Goal: Check status: Check status

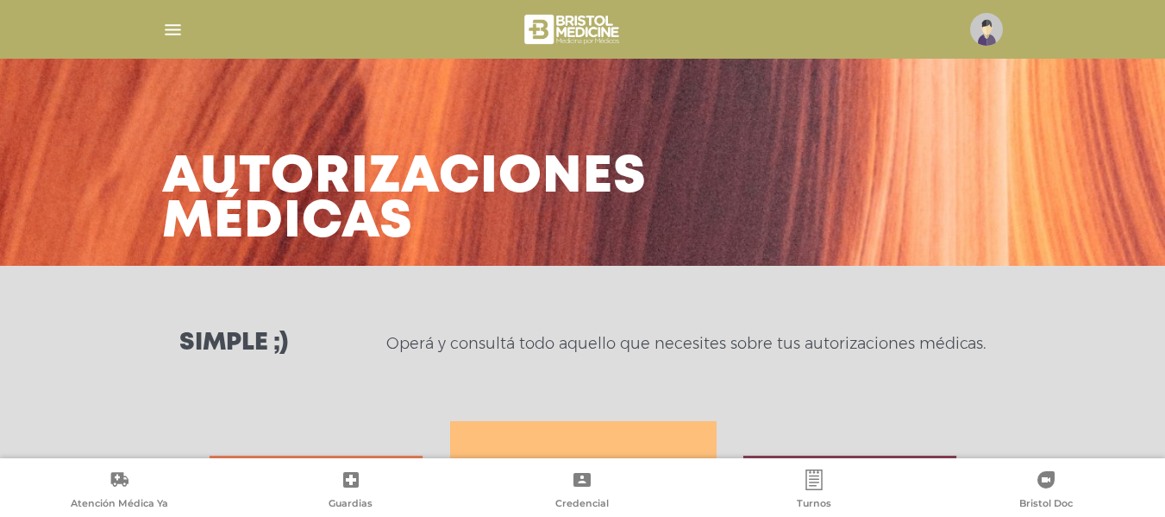
scroll to position [749, 0]
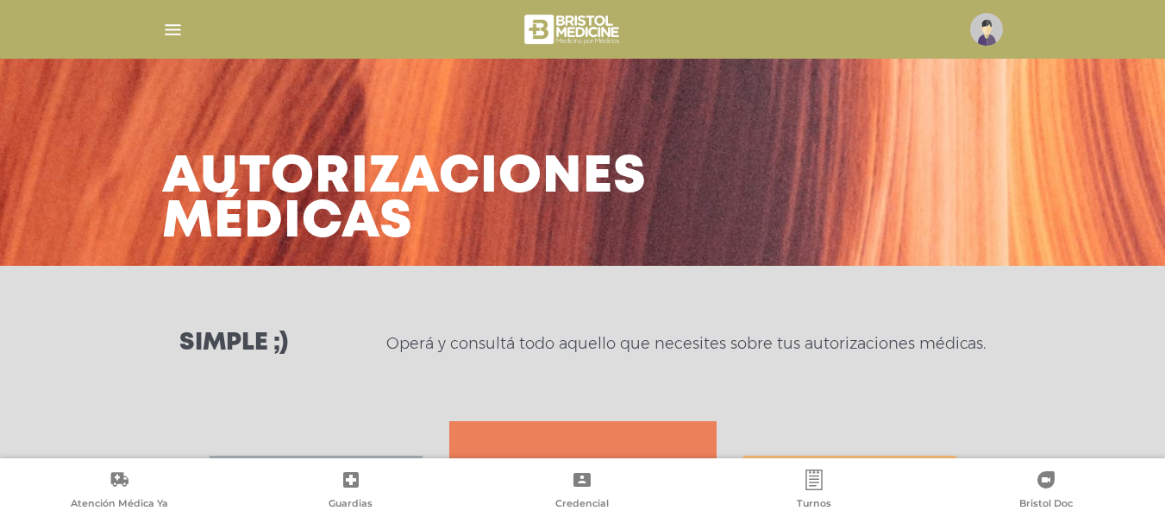
scroll to position [4, 0]
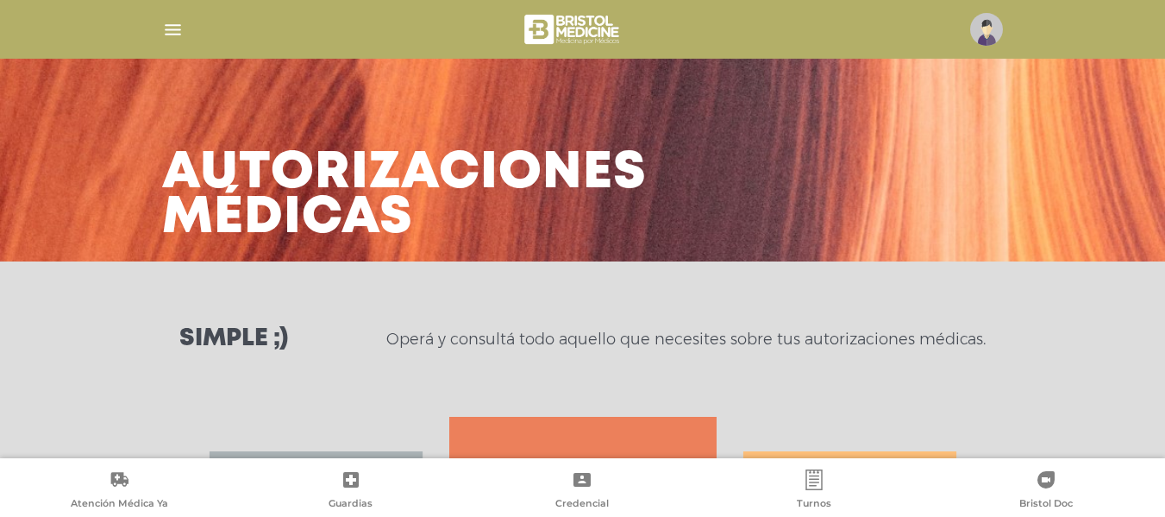
drag, startPoint x: 1172, startPoint y: 99, endPoint x: 1175, endPoint y: 156, distance: 57.0
click at [1165, 159] on html "Bristol Touch - Desktop Mobile inicio Mi perfil datos personales" at bounding box center [582, 254] width 1165 height 517
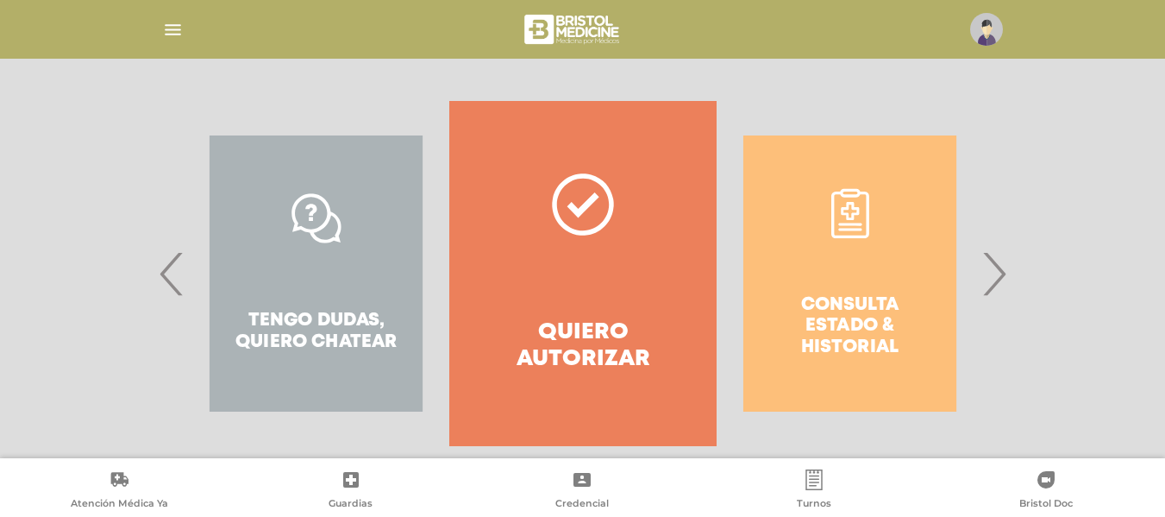
scroll to position [346, 0]
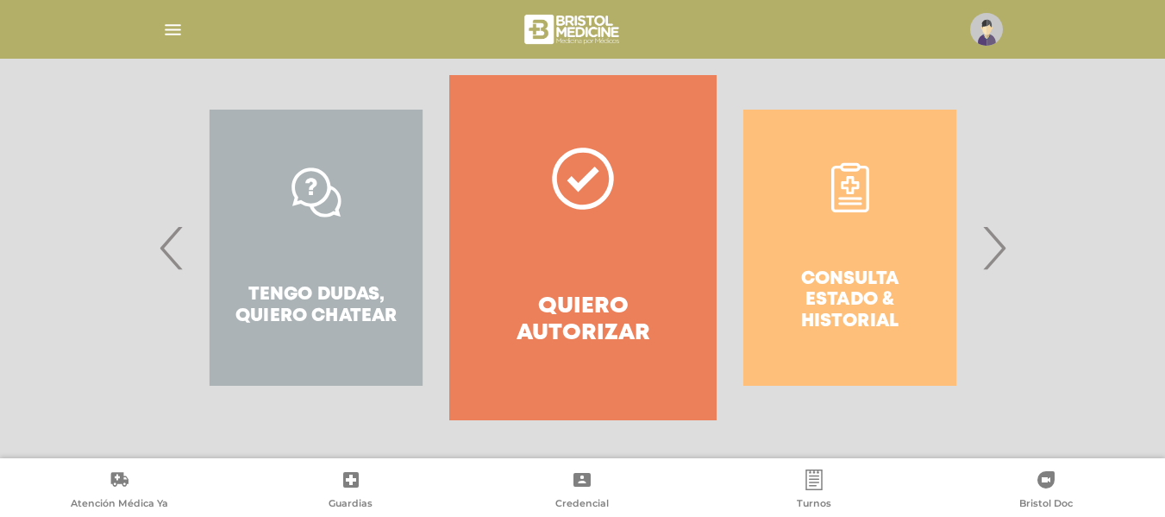
click at [896, 267] on div "Consulta estado & historial" at bounding box center [850, 247] width 267 height 345
click at [864, 203] on div "Consulta estado & historial" at bounding box center [850, 247] width 267 height 345
click at [996, 261] on span "›" at bounding box center [994, 247] width 34 height 93
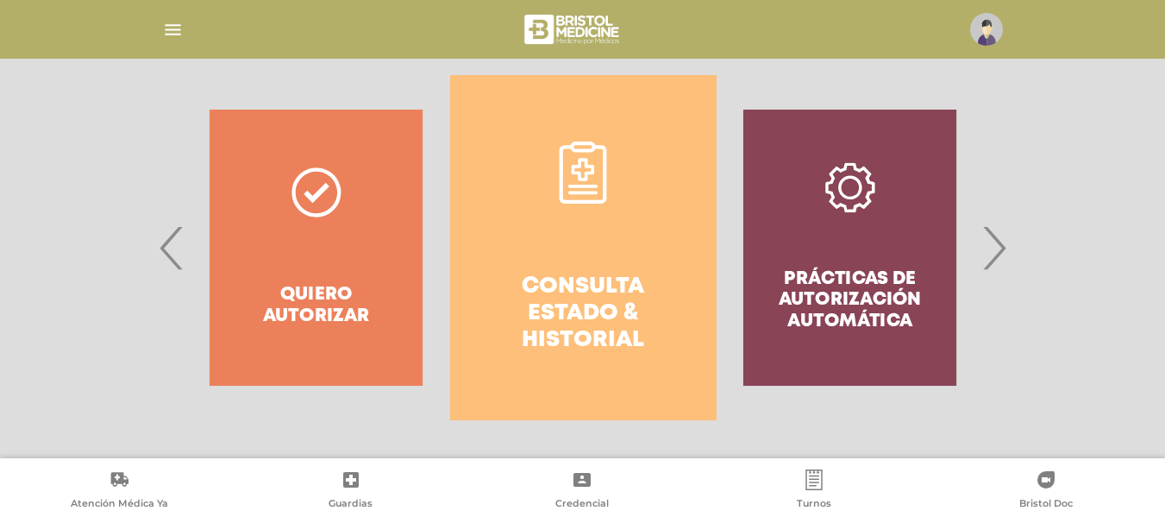
click at [611, 183] on icon at bounding box center [583, 172] width 62 height 62
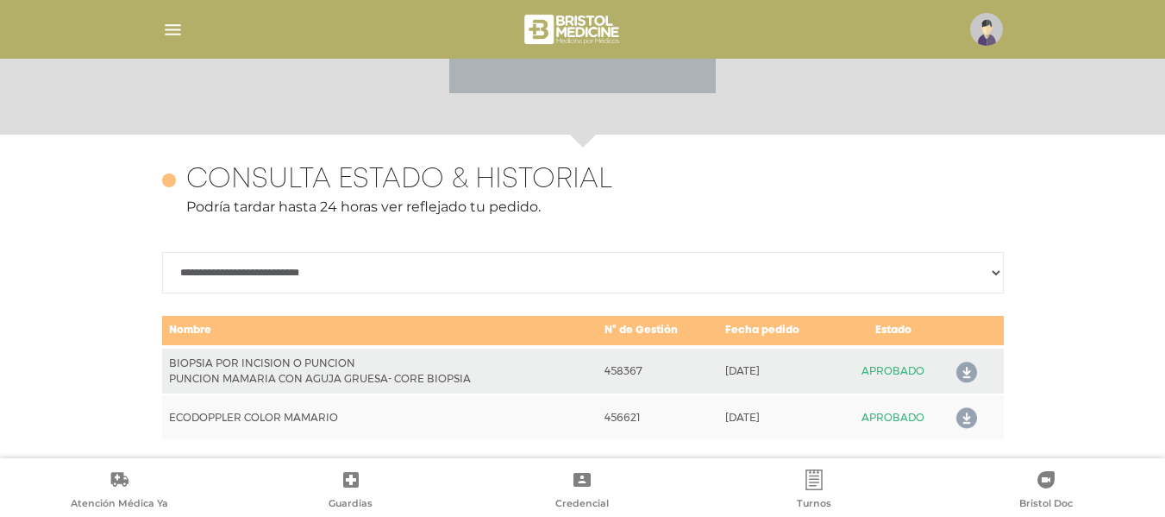
scroll to position [749, 0]
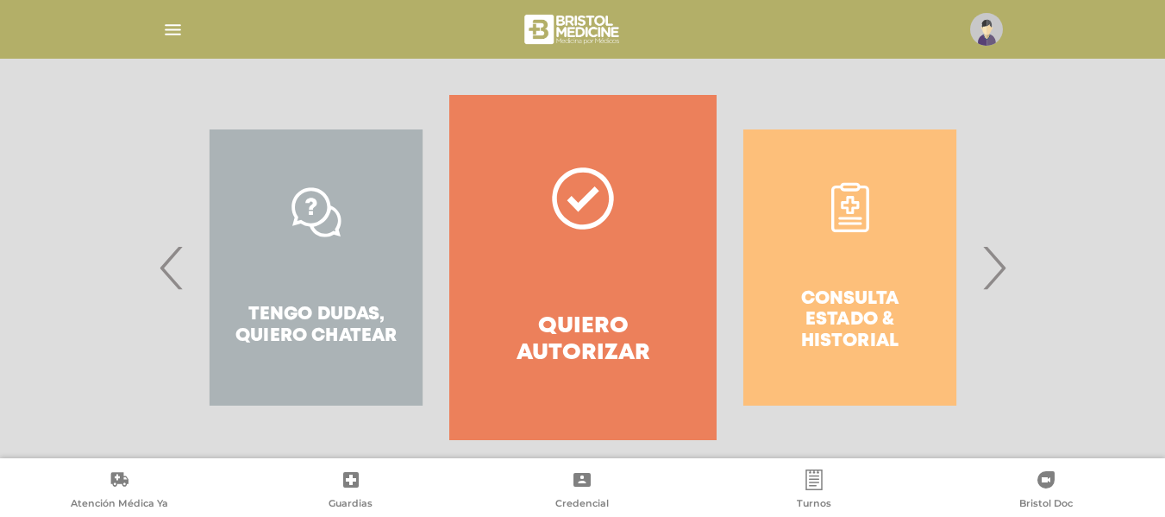
scroll to position [328, 0]
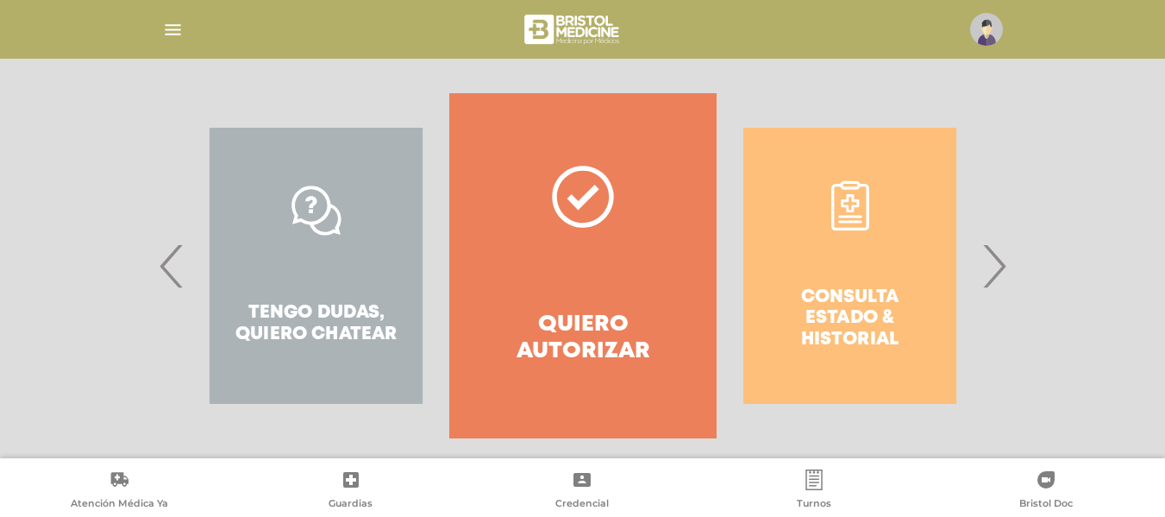
click at [1002, 267] on span "›" at bounding box center [994, 265] width 34 height 93
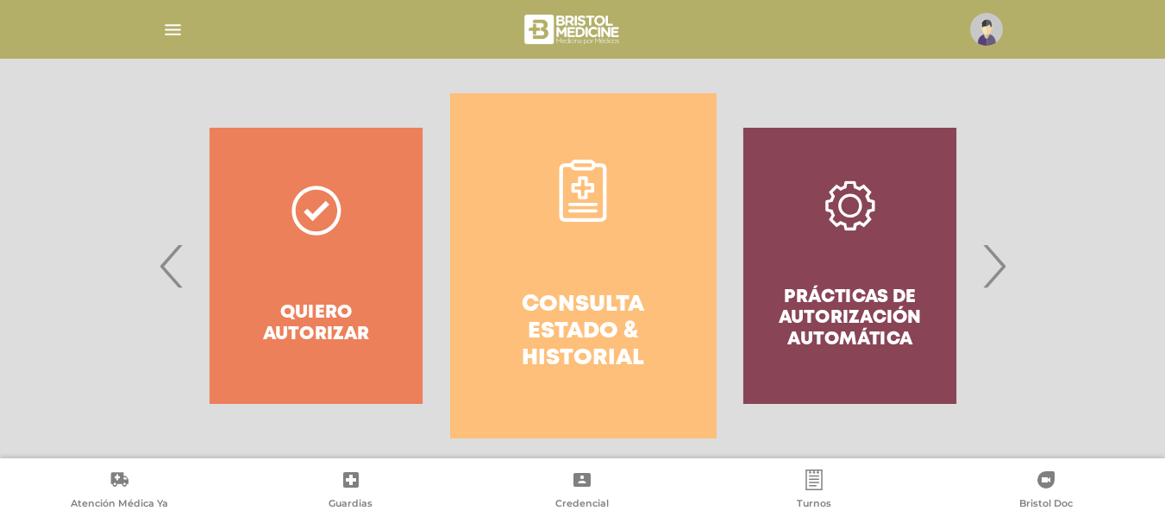
click at [1002, 267] on span "›" at bounding box center [994, 265] width 34 height 93
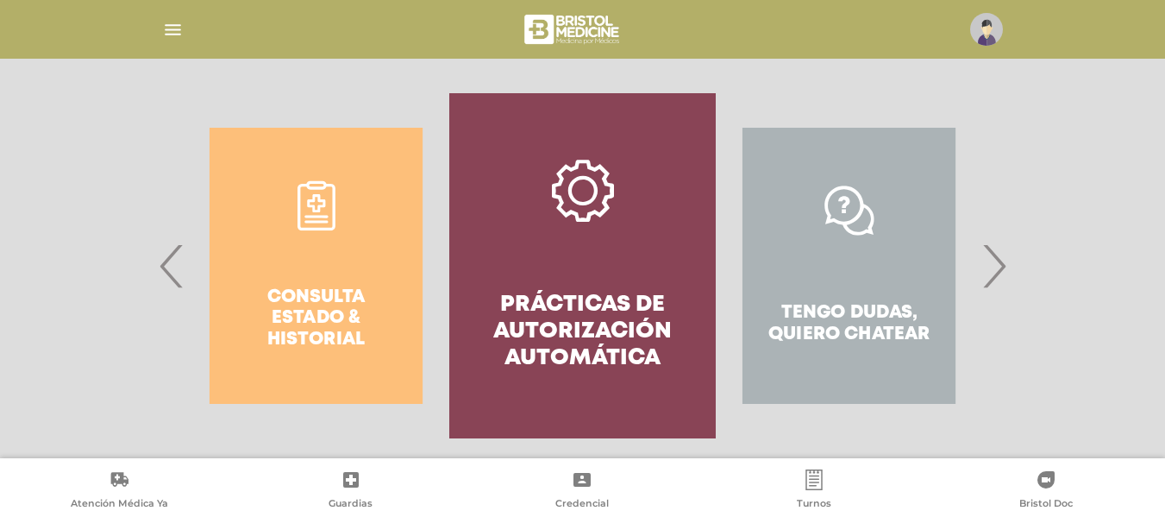
click at [344, 285] on div "Consulta estado & historial" at bounding box center [316, 265] width 267 height 345
click at [189, 271] on div "Consulta estado & historial" at bounding box center [316, 265] width 267 height 345
click at [173, 272] on span "‹" at bounding box center [172, 265] width 34 height 93
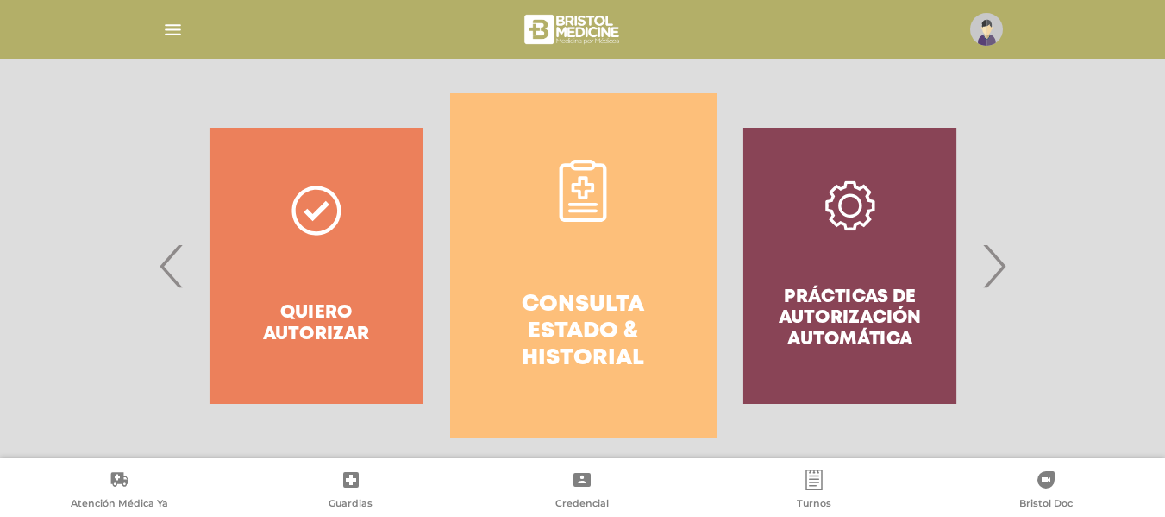
click at [596, 210] on icon at bounding box center [583, 210] width 29 height 3
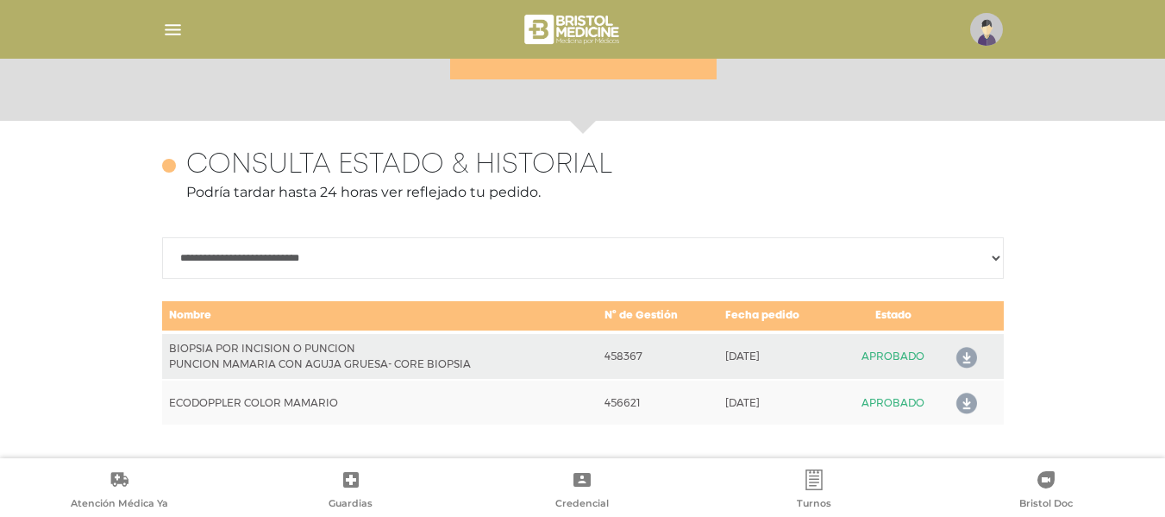
scroll to position [749, 0]
